Goal: Task Accomplishment & Management: Use online tool/utility

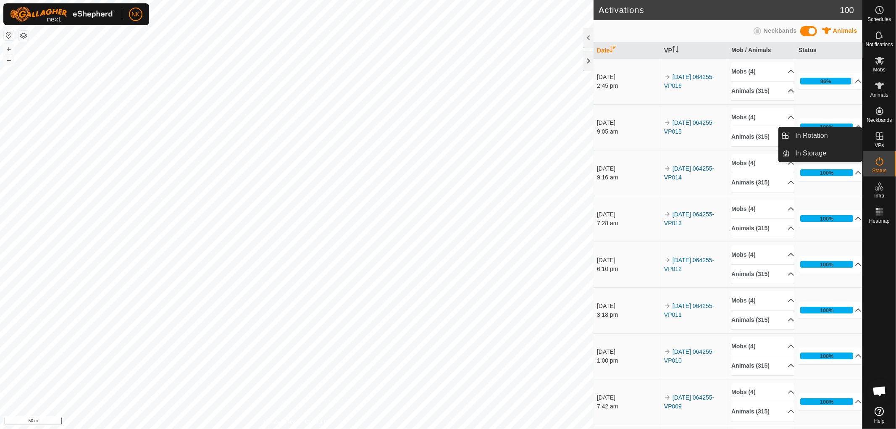
click at [883, 139] on icon at bounding box center [880, 136] width 8 height 8
click at [806, 137] on link "In Rotation" at bounding box center [827, 135] width 72 height 17
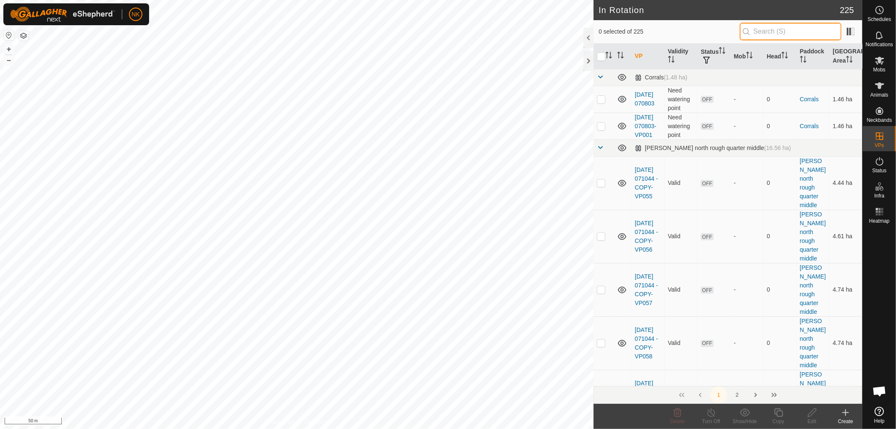
click at [789, 24] on input "text" at bounding box center [791, 32] width 102 height 18
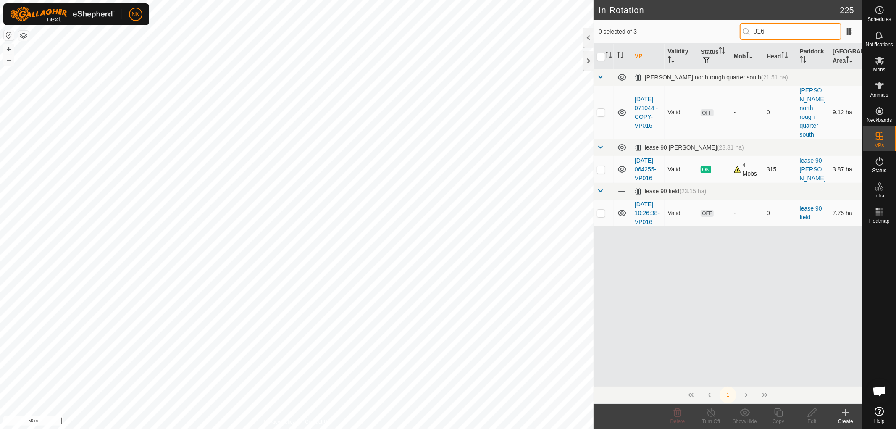
type input "016"
click at [599, 167] on p-checkbox at bounding box center [601, 169] width 8 height 7
checkbox input "true"
click at [776, 410] on icon at bounding box center [778, 412] width 11 height 10
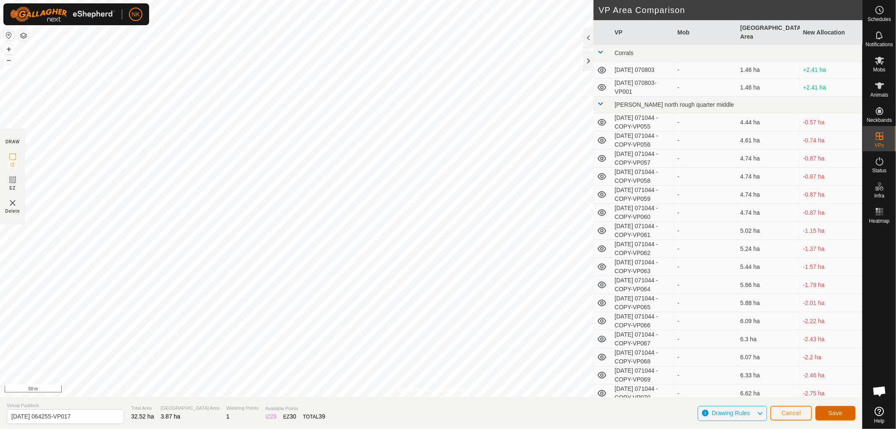
click at [851, 416] on button "Save" at bounding box center [835, 413] width 40 height 15
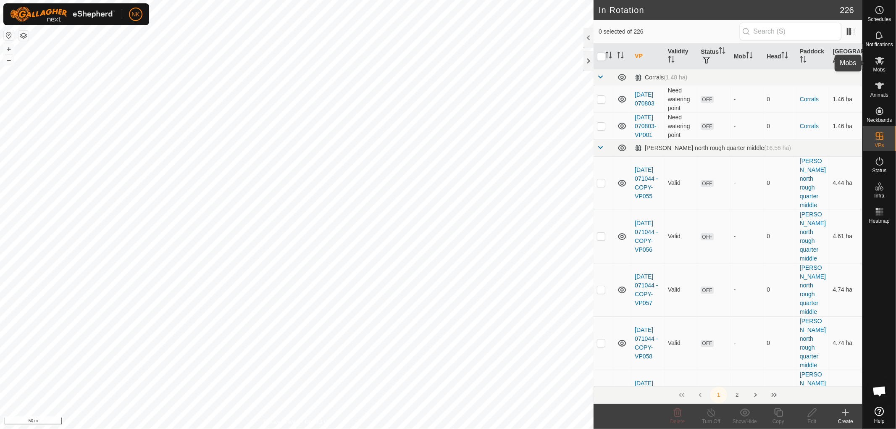
click at [879, 64] on icon at bounding box center [880, 60] width 10 height 10
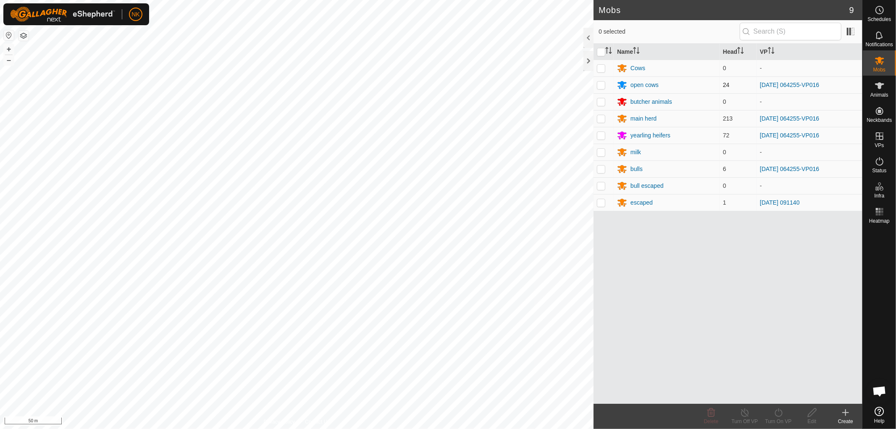
click at [601, 87] on p-checkbox at bounding box center [601, 84] width 8 height 7
checkbox input "true"
click at [607, 119] on td at bounding box center [604, 118] width 20 height 17
checkbox input "true"
click at [602, 150] on p-checkbox at bounding box center [601, 152] width 8 height 7
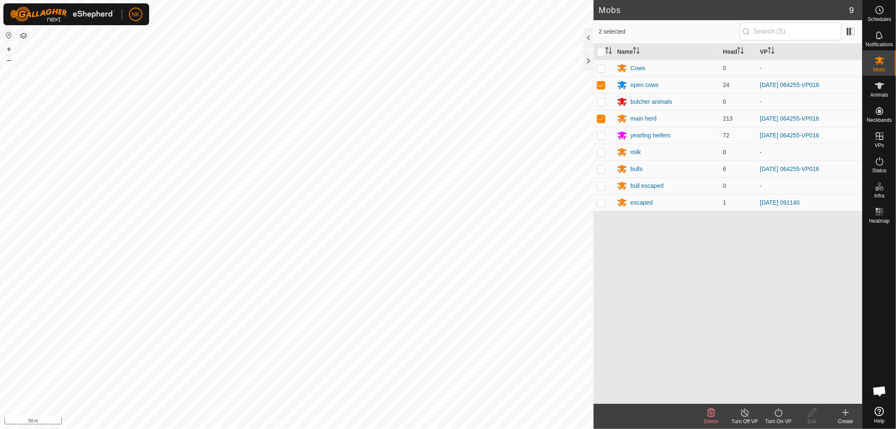
checkbox input "true"
click at [602, 134] on p-checkbox at bounding box center [601, 135] width 8 height 7
checkbox input "true"
click at [599, 152] on p-checkbox at bounding box center [601, 152] width 8 height 7
checkbox input "false"
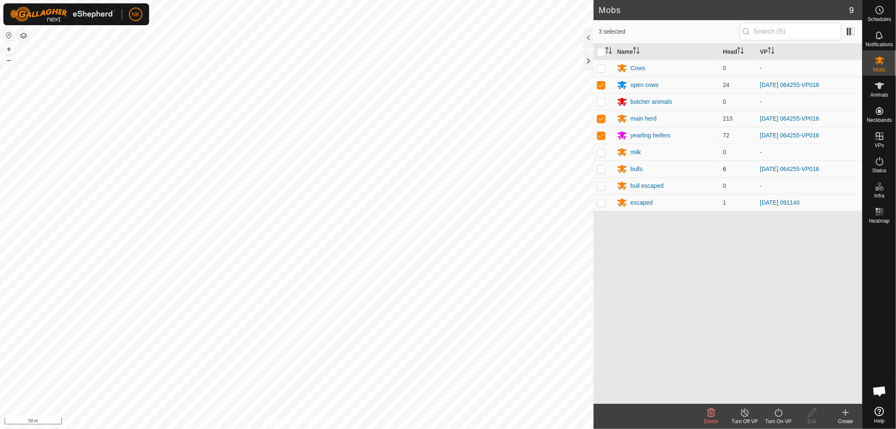
click at [599, 167] on p-checkbox at bounding box center [601, 169] width 8 height 7
checkbox input "true"
click at [776, 418] on div "Turn On VP" at bounding box center [779, 422] width 34 height 8
click at [779, 399] on link "Now" at bounding box center [803, 394] width 83 height 17
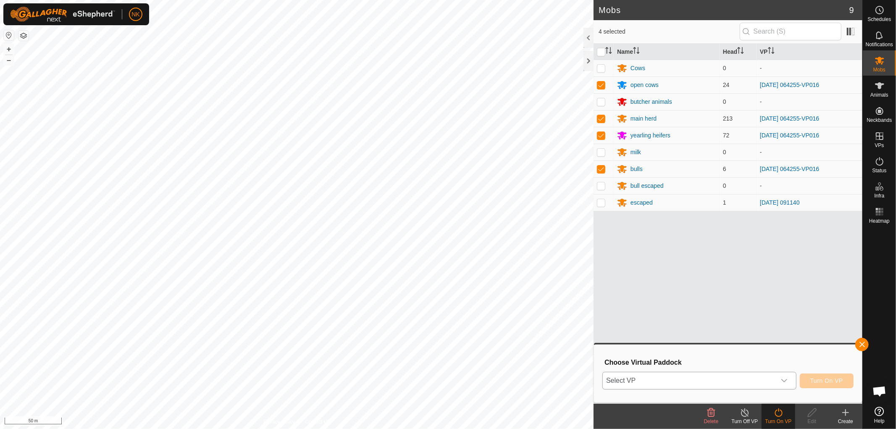
click at [782, 381] on icon "dropdown trigger" at bounding box center [784, 380] width 7 height 7
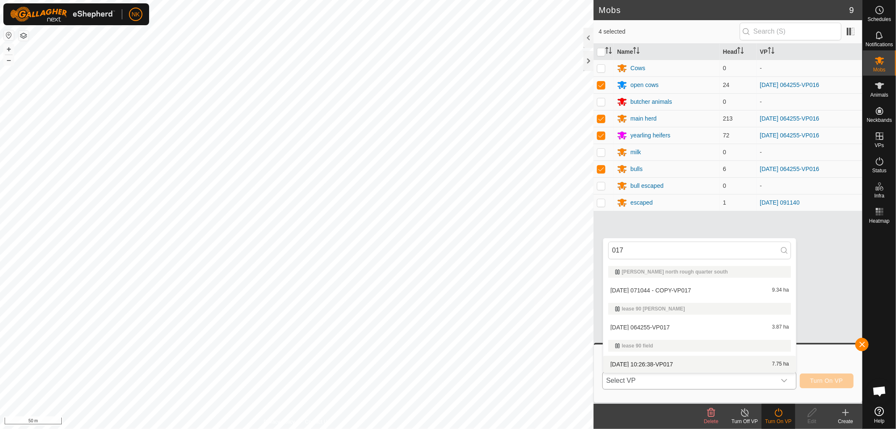
type input "017"
click at [692, 365] on li "[DATE] 10:26:38-VP017 7.75 ha" at bounding box center [699, 364] width 193 height 17
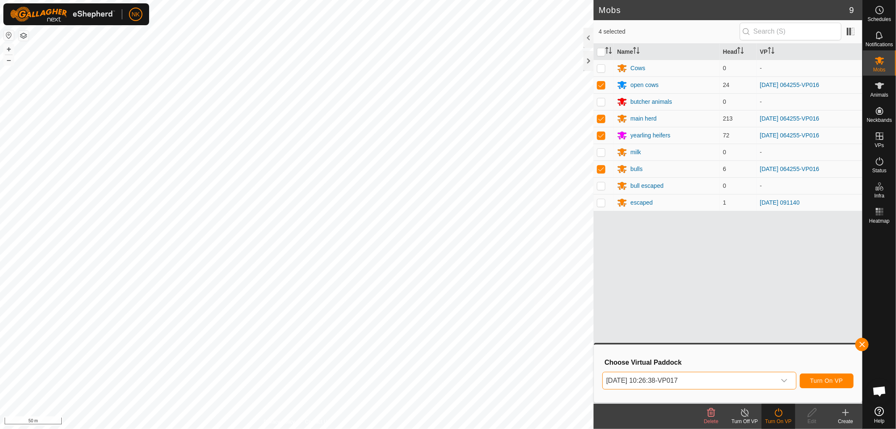
click at [691, 378] on span "[DATE] 10:26:38-VP017" at bounding box center [689, 380] width 173 height 17
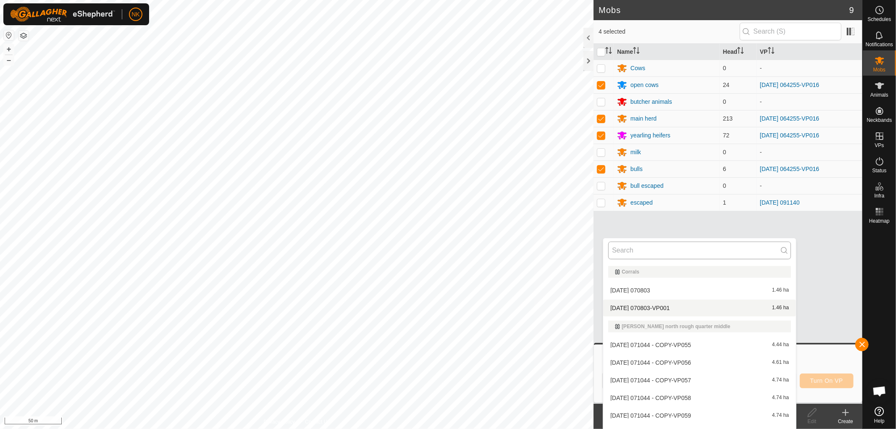
click at [661, 248] on input "text" at bounding box center [699, 251] width 183 height 18
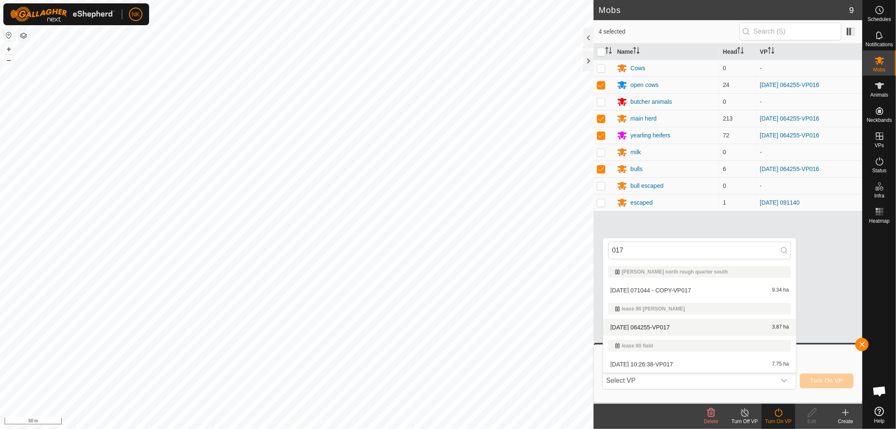
type input "017"
click at [657, 324] on li "[DATE] 064255-VP017 3.87 ha" at bounding box center [699, 327] width 193 height 17
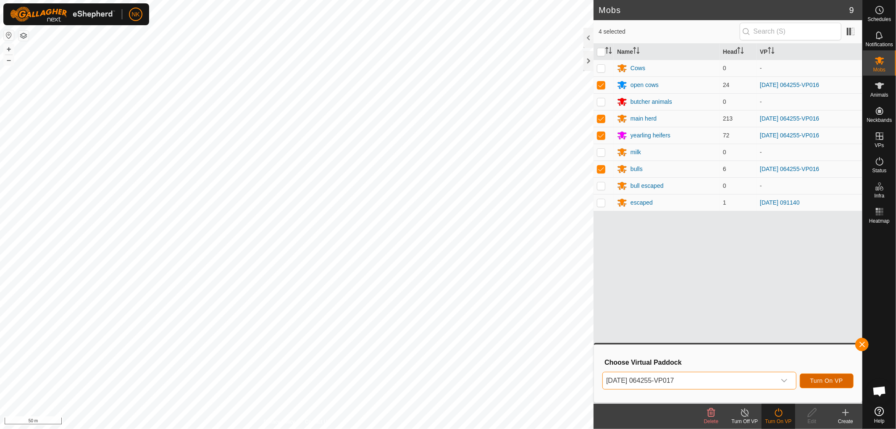
click at [828, 381] on span "Turn On VP" at bounding box center [826, 380] width 33 height 7
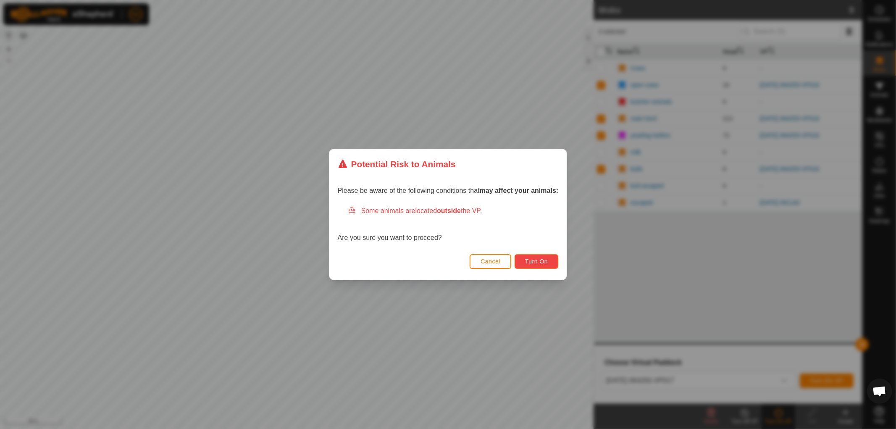
click at [534, 263] on span "Turn On" at bounding box center [536, 261] width 23 height 7
